Goal: Obtain resource: Download file/media

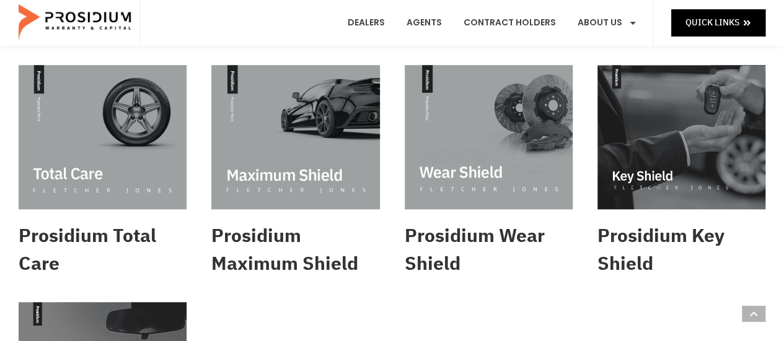
scroll to position [558, 0]
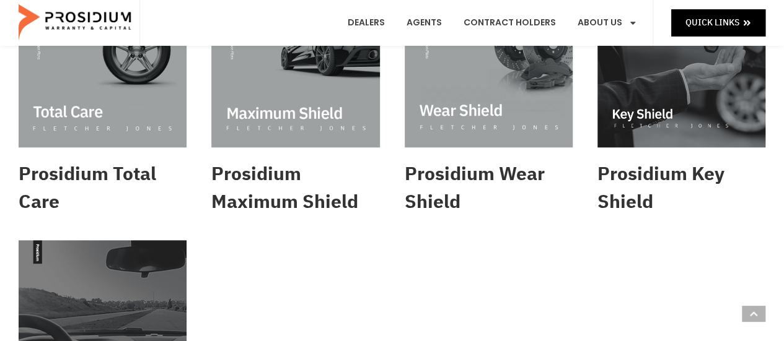
click at [218, 141] on img at bounding box center [295, 75] width 168 height 144
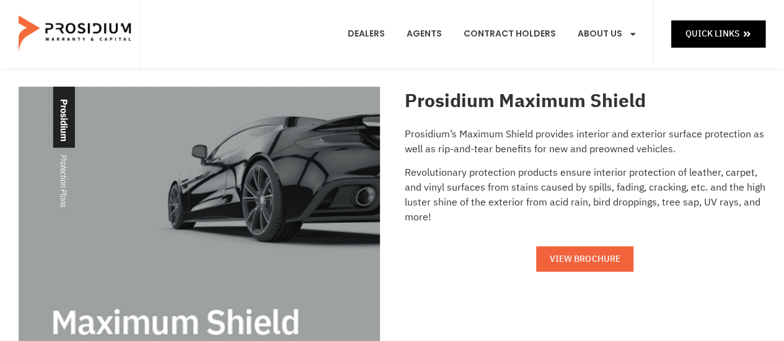
click at [572, 265] on span "VIEW BROCHURE" at bounding box center [585, 259] width 70 height 15
